Goal: Task Accomplishment & Management: Manage account settings

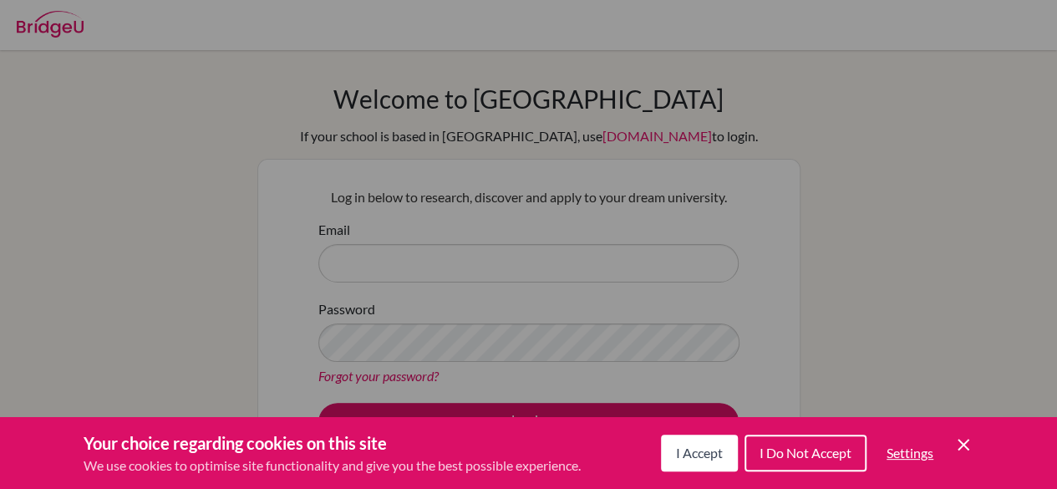
click at [966, 439] on icon "Cookie Control Close Icon" at bounding box center [963, 444] width 20 height 20
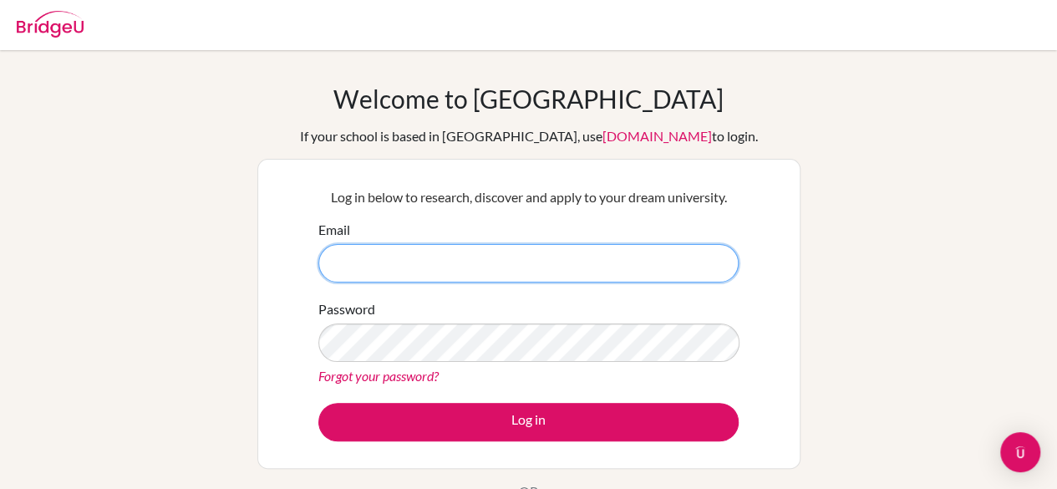
click at [571, 275] on input "Email" at bounding box center [528, 263] width 420 height 38
type input "[EMAIL_ADDRESS][DOMAIN_NAME]"
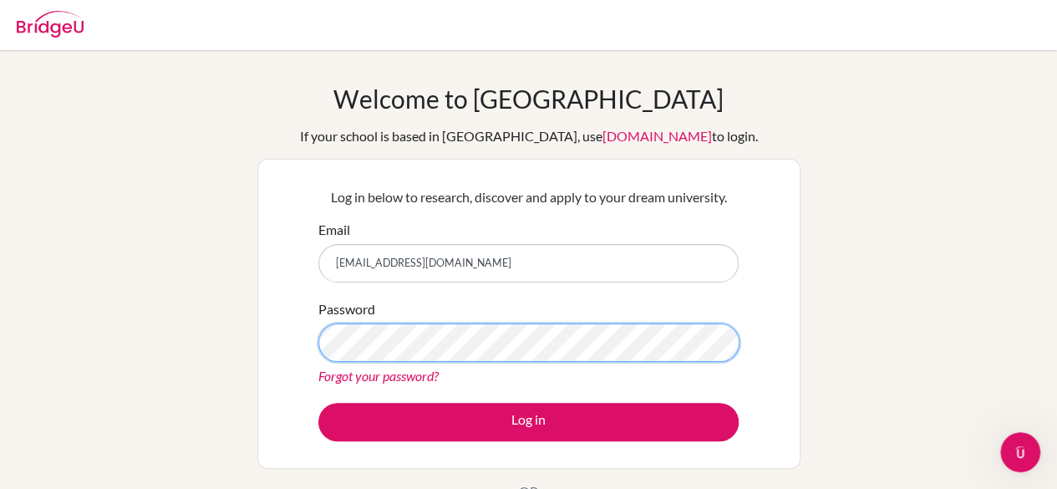
click at [318, 403] on button "Log in" at bounding box center [528, 422] width 420 height 38
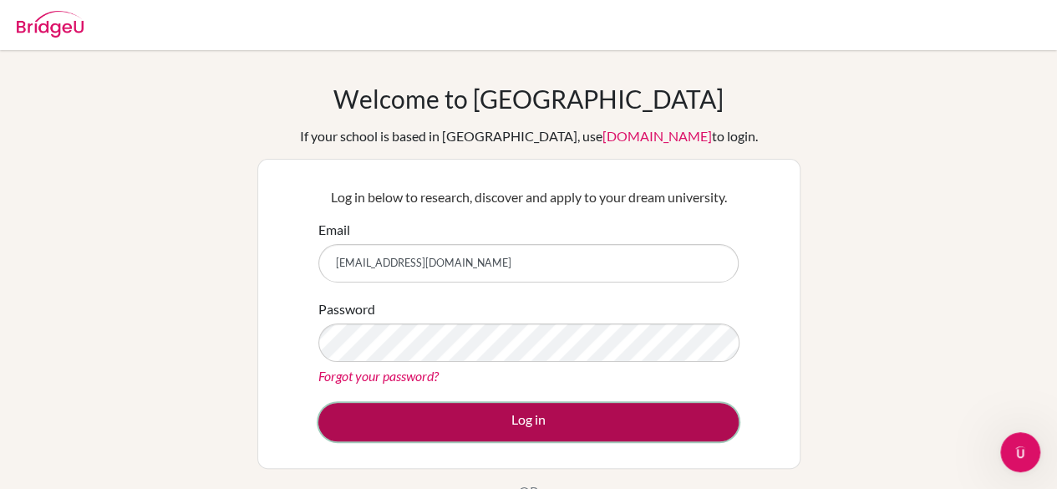
click at [529, 413] on button "Log in" at bounding box center [528, 422] width 420 height 38
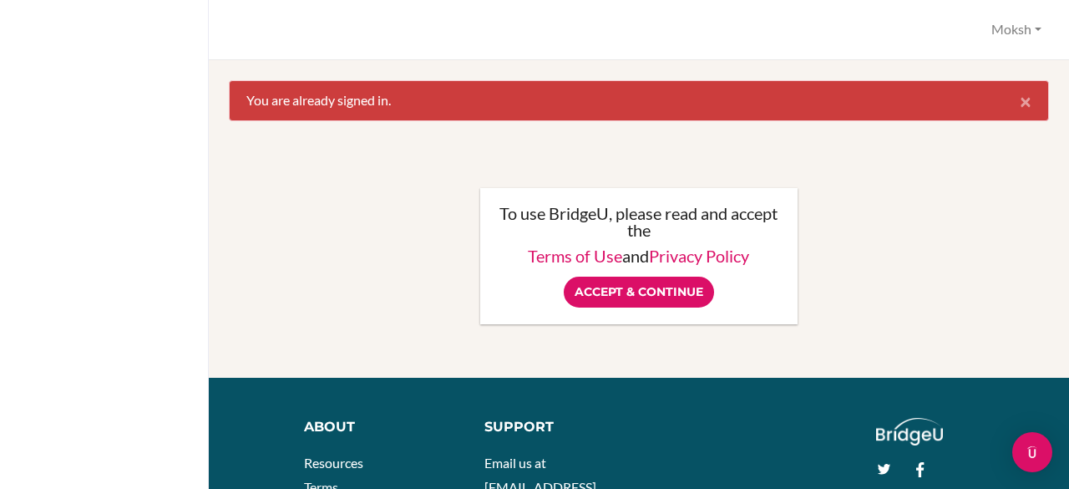
click at [1020, 99] on span "×" at bounding box center [1026, 101] width 12 height 24
